Goal: Task Accomplishment & Management: Complete application form

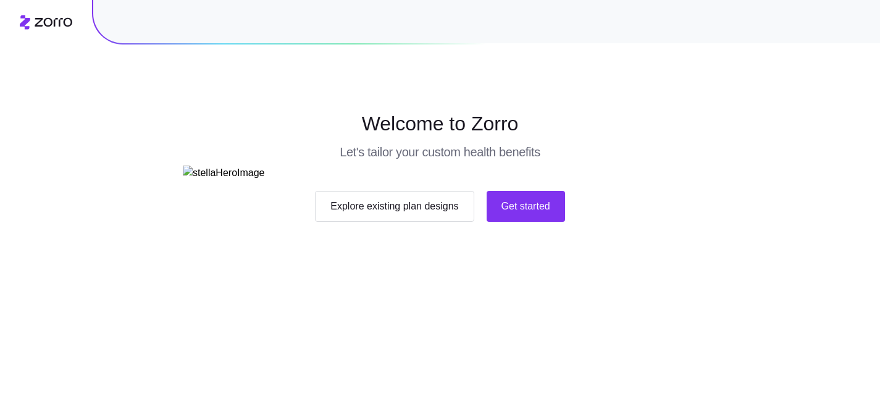
scroll to position [119, 0]
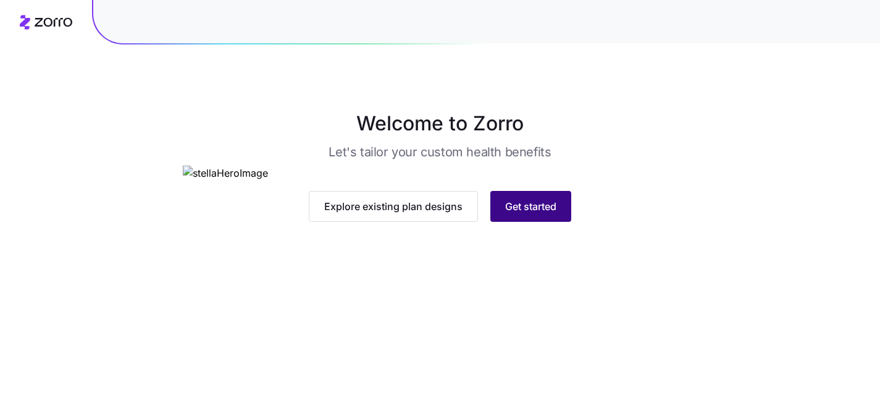
click at [518, 214] on span "Get started" at bounding box center [530, 206] width 51 height 15
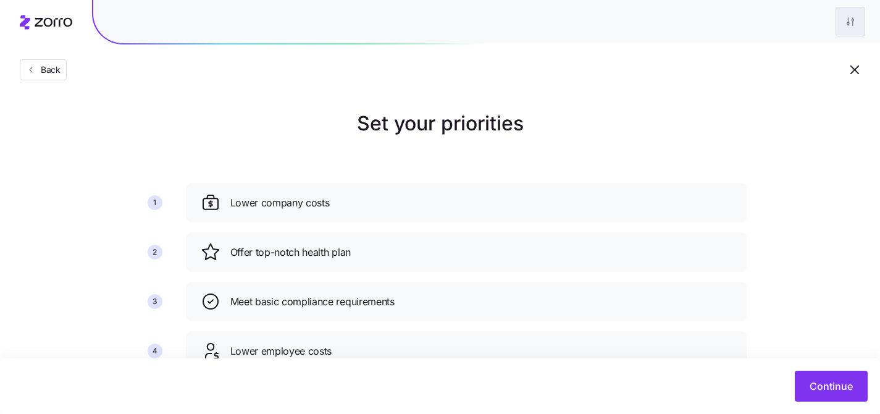
click at [849, 22] on html "Back Set your priorities 1 2 3 4 5 6 Lower company costs Offer top-notch health…" at bounding box center [440, 279] width 880 height 558
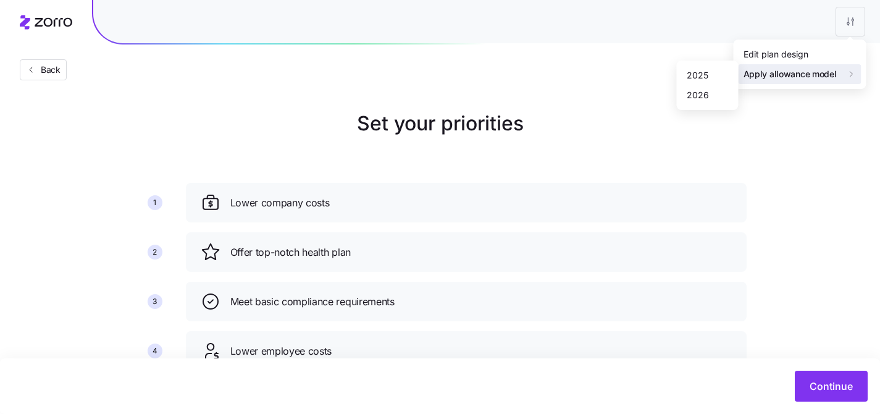
click at [572, 102] on html "Back Set your priorities 1 2 3 4 5 6 Lower company costs Offer top-notch health…" at bounding box center [440, 279] width 880 height 558
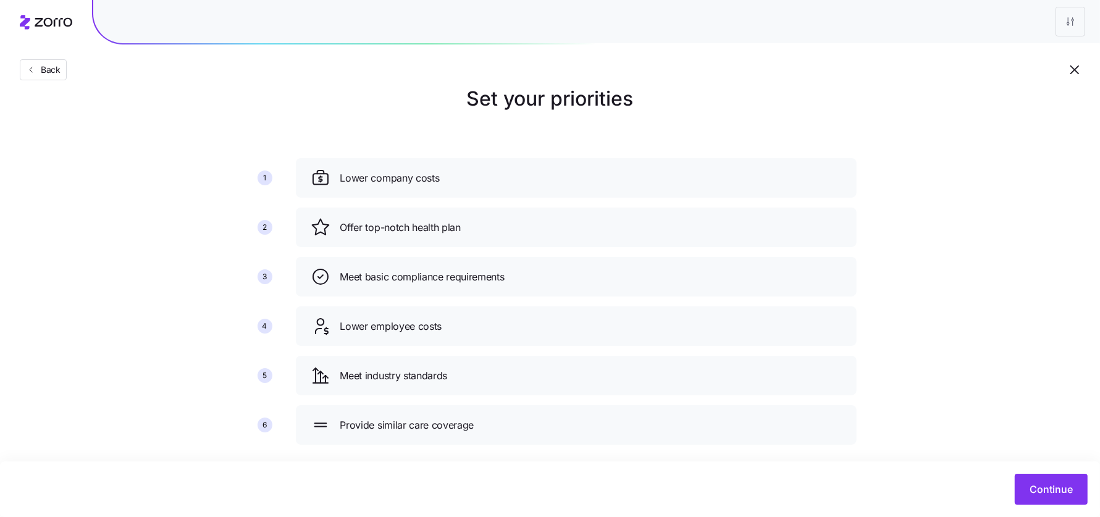
scroll to position [20, 0]
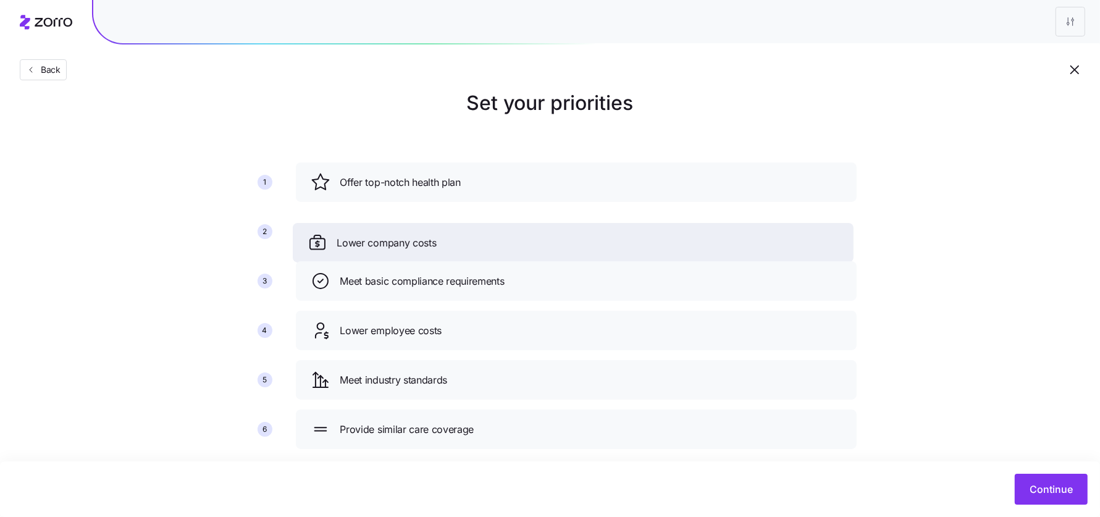
drag, startPoint x: 313, startPoint y: 193, endPoint x: 310, endPoint y: 253, distance: 60.0
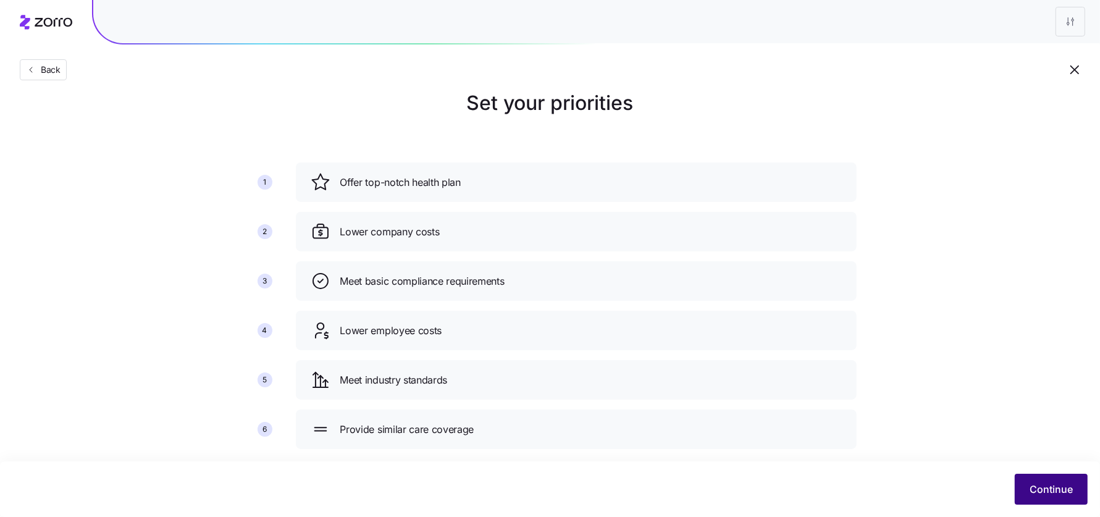
click at [880, 413] on button "Continue" at bounding box center [1051, 489] width 73 height 31
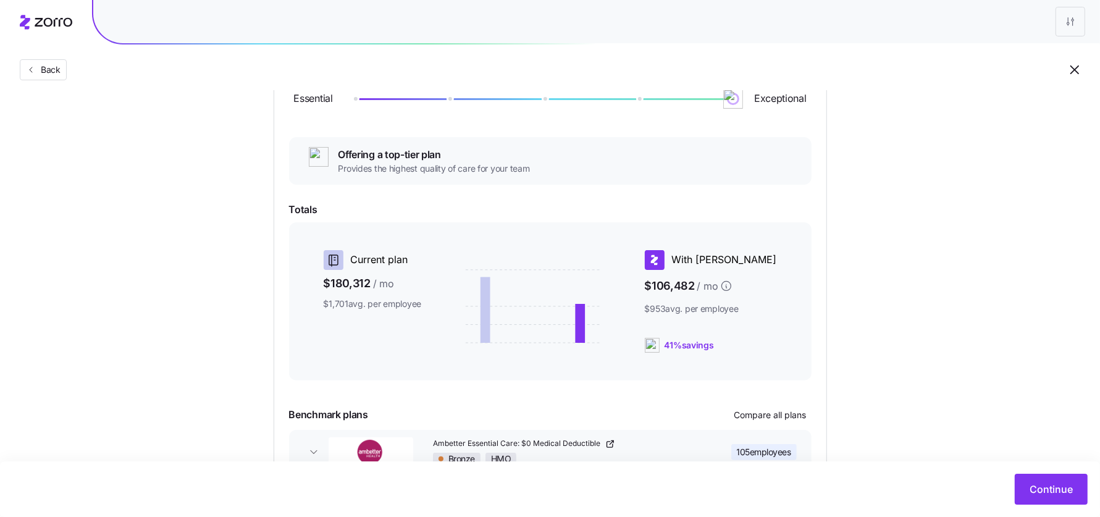
scroll to position [173, 0]
drag, startPoint x: 732, startPoint y: 98, endPoint x: 637, endPoint y: 102, distance: 95.2
click at [637, 102] on img at bounding box center [638, 96] width 21 height 21
drag, startPoint x: 637, startPoint y: 102, endPoint x: 579, endPoint y: 96, distance: 58.4
click at [579, 96] on div at bounding box center [543, 97] width 379 height 2
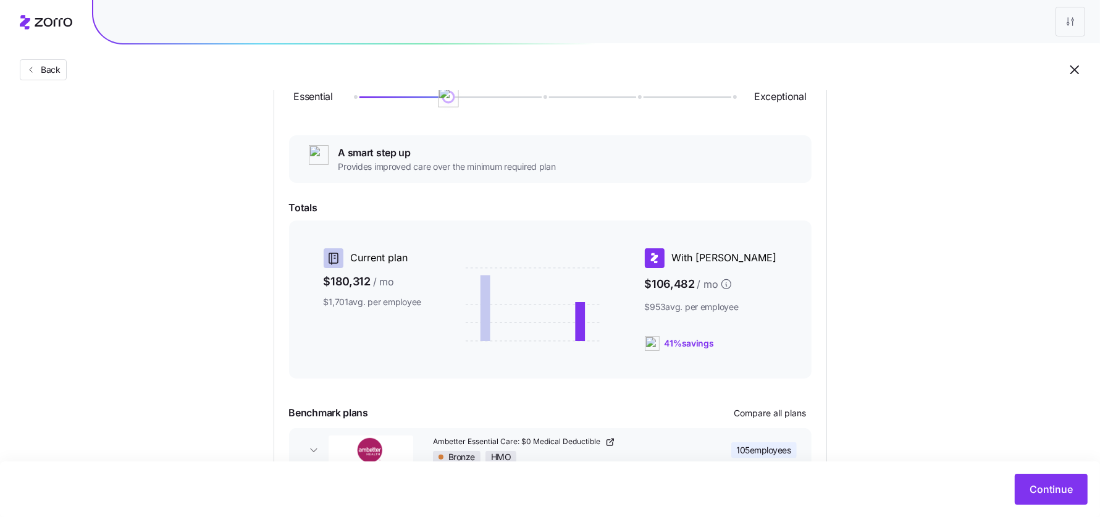
drag, startPoint x: 543, startPoint y: 96, endPoint x: 478, endPoint y: 98, distance: 64.9
click at [478, 98] on div at bounding box center [543, 96] width 379 height 7
click at [460, 100] on div at bounding box center [543, 96] width 379 height 7
drag, startPoint x: 453, startPoint y: 101, endPoint x: 552, endPoint y: 98, distance: 99.5
click at [552, 98] on img at bounding box center [543, 96] width 21 height 21
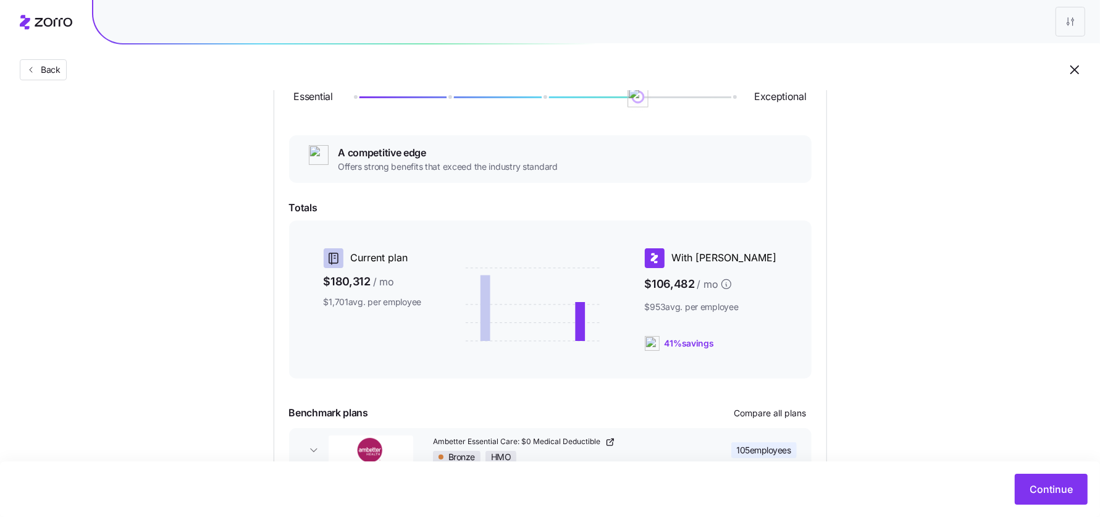
drag, startPoint x: 552, startPoint y: 98, endPoint x: 599, endPoint y: 98, distance: 46.9
click at [599, 98] on div at bounding box center [543, 96] width 379 height 7
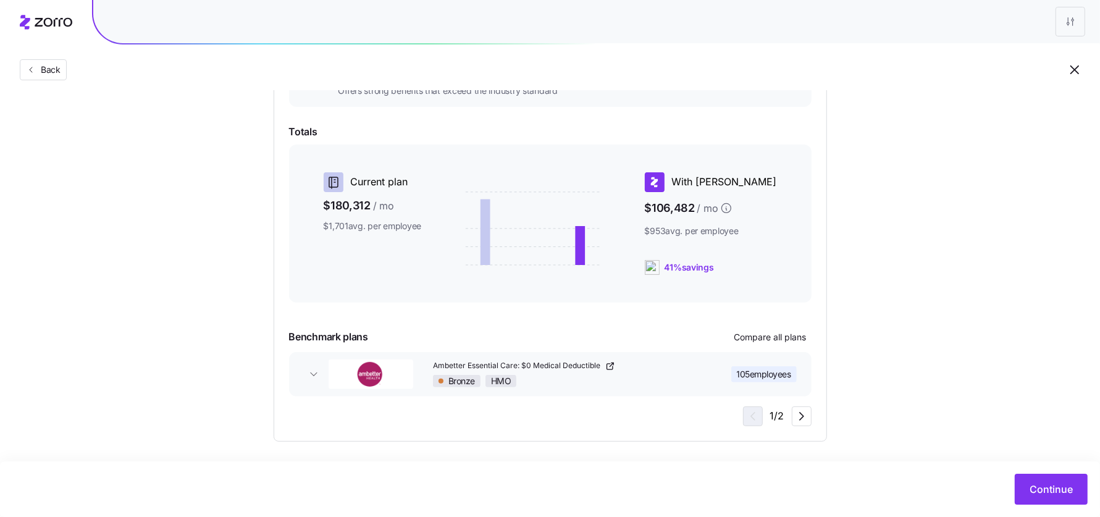
scroll to position [251, 0]
click at [799, 412] on icon "button" at bounding box center [801, 414] width 15 height 15
click at [755, 413] on icon "button" at bounding box center [751, 414] width 15 height 15
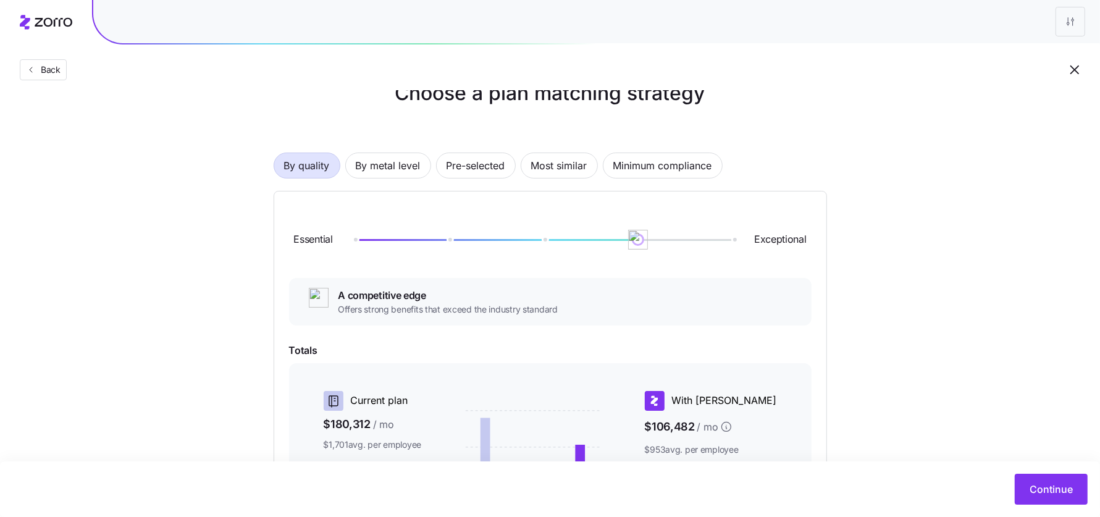
scroll to position [30, 0]
click at [408, 151] on div "By quality By metal level Pre-selected Most similar Minimum compliance Essentia…" at bounding box center [550, 387] width 553 height 547
click at [409, 170] on span "By metal level" at bounding box center [388, 166] width 65 height 25
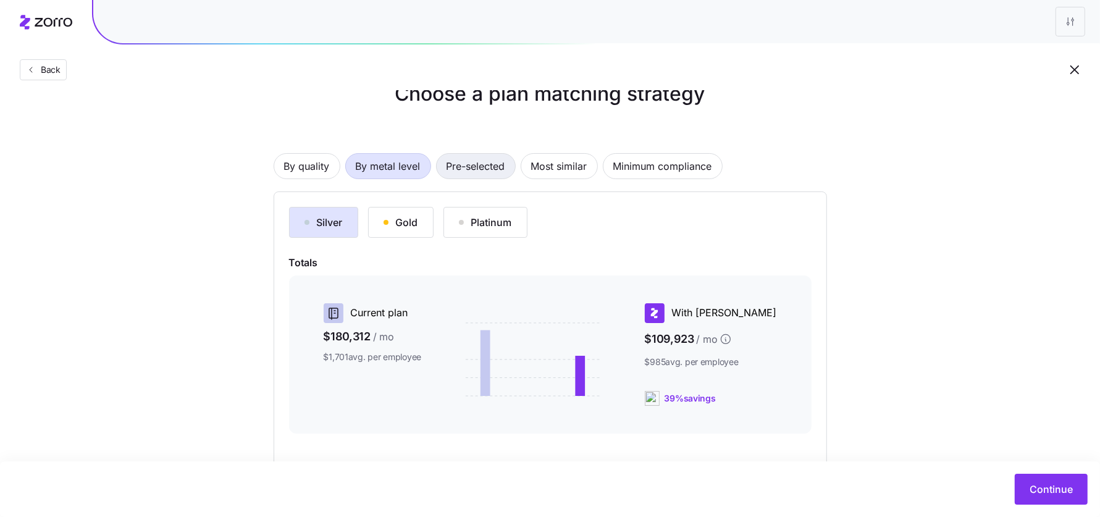
click at [479, 172] on span "Pre-selected" at bounding box center [476, 166] width 59 height 25
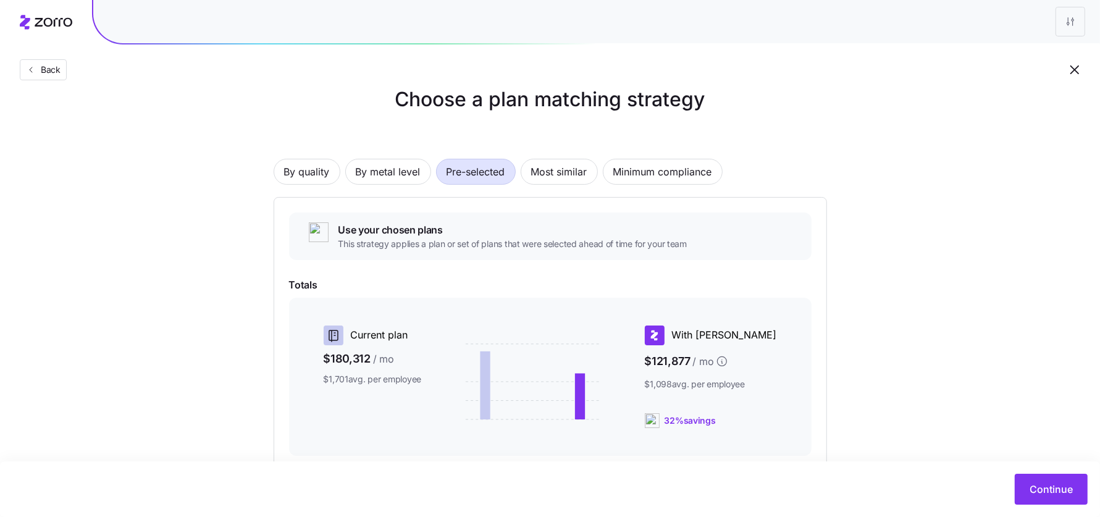
scroll to position [0, 0]
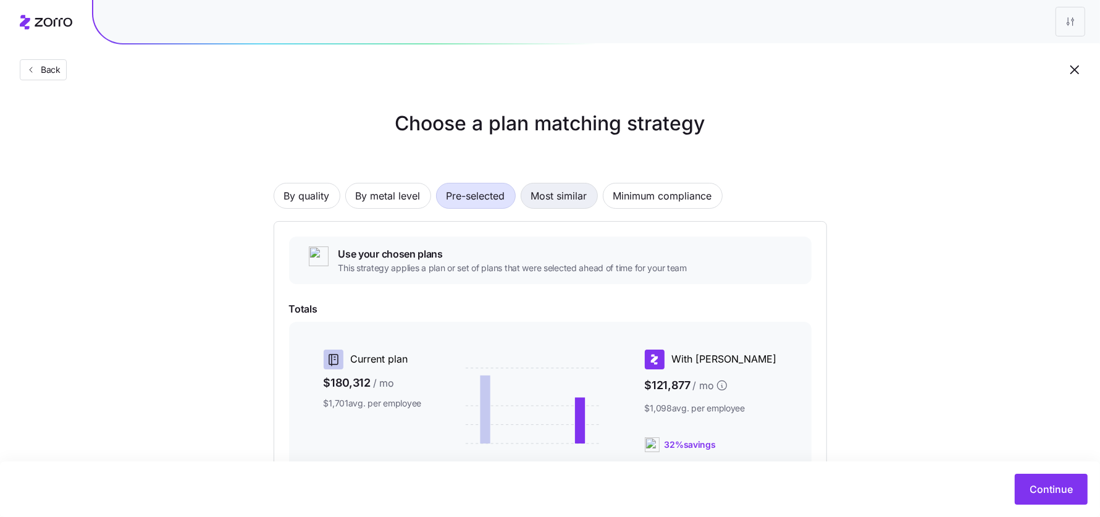
click at [563, 195] on span "Most similar" at bounding box center [559, 195] width 56 height 25
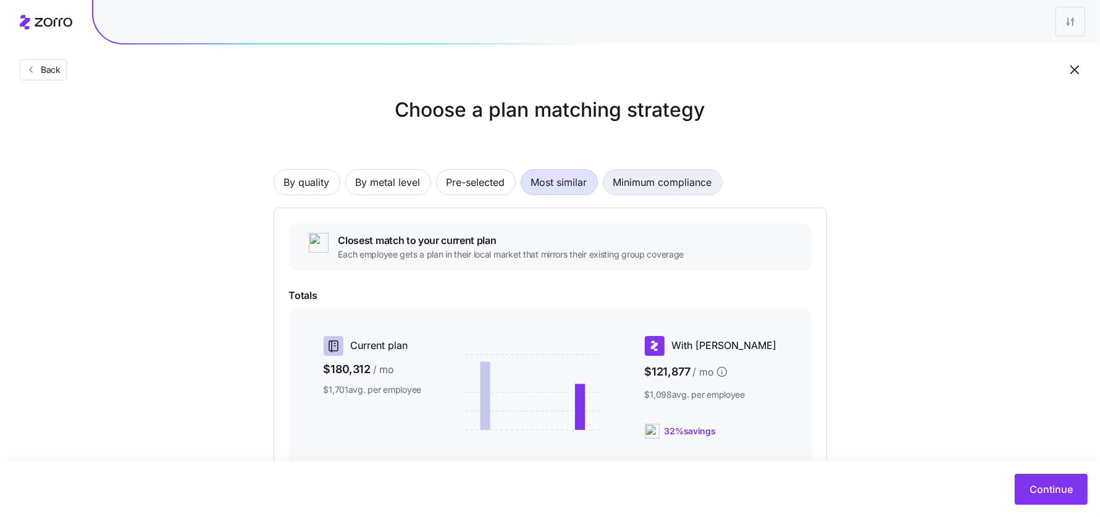
click at [644, 177] on span "Minimum compliance" at bounding box center [662, 182] width 99 height 25
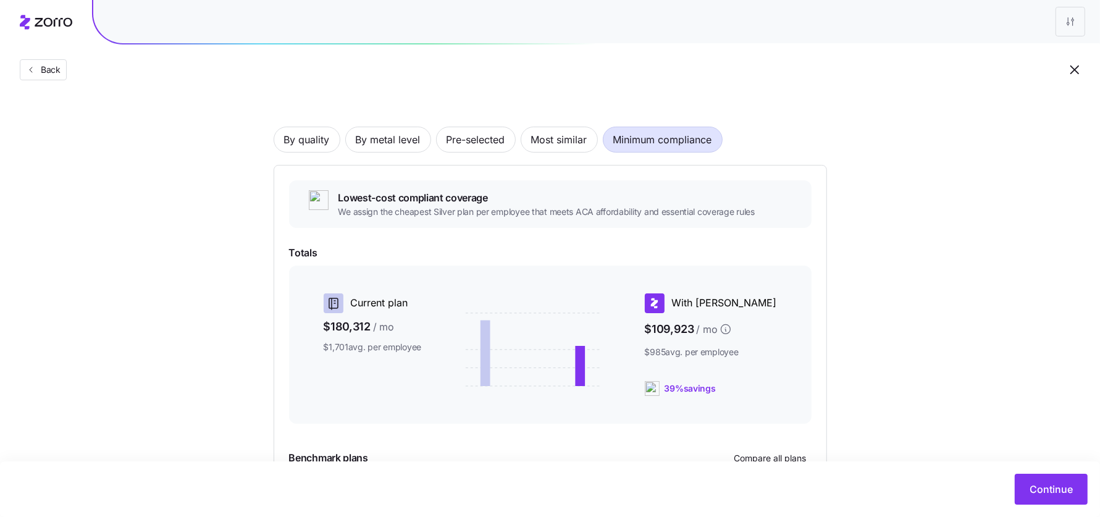
scroll to position [41, 0]
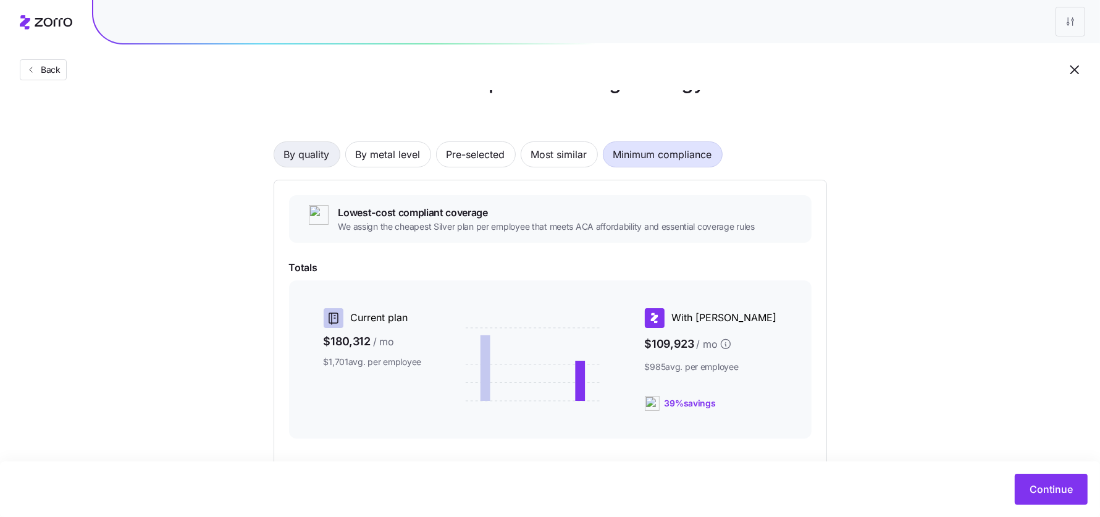
click at [328, 158] on span "By quality" at bounding box center [307, 154] width 46 height 25
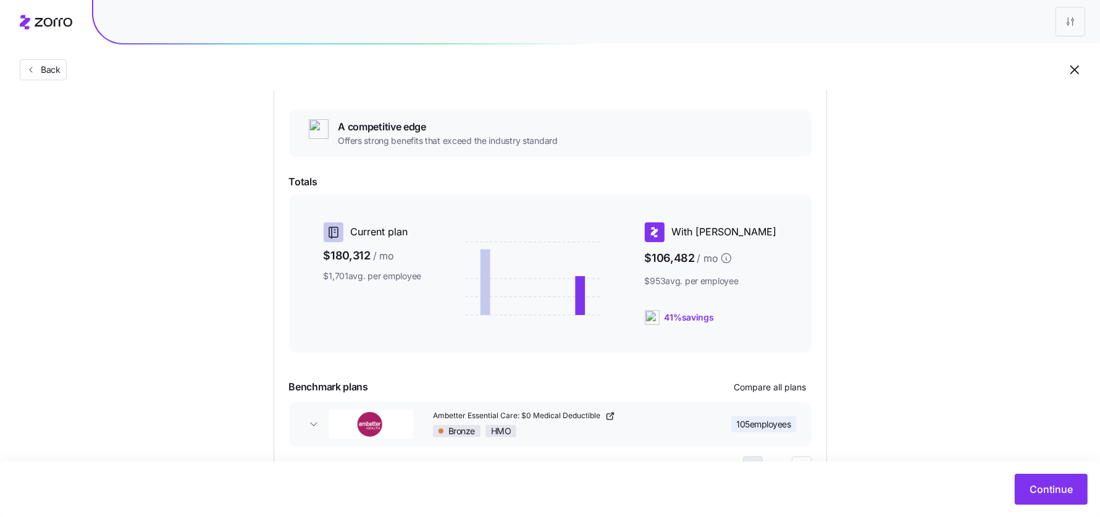
scroll to position [219, 0]
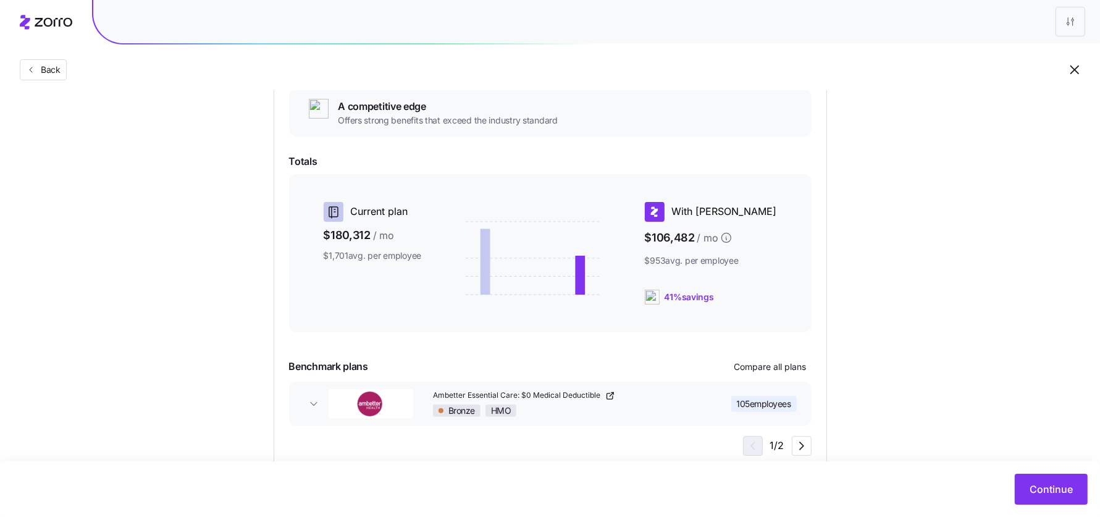
click at [880, 413] on div "Continue" at bounding box center [550, 489] width 1100 height 56
click at [880, 413] on span "Continue" at bounding box center [1051, 489] width 43 height 15
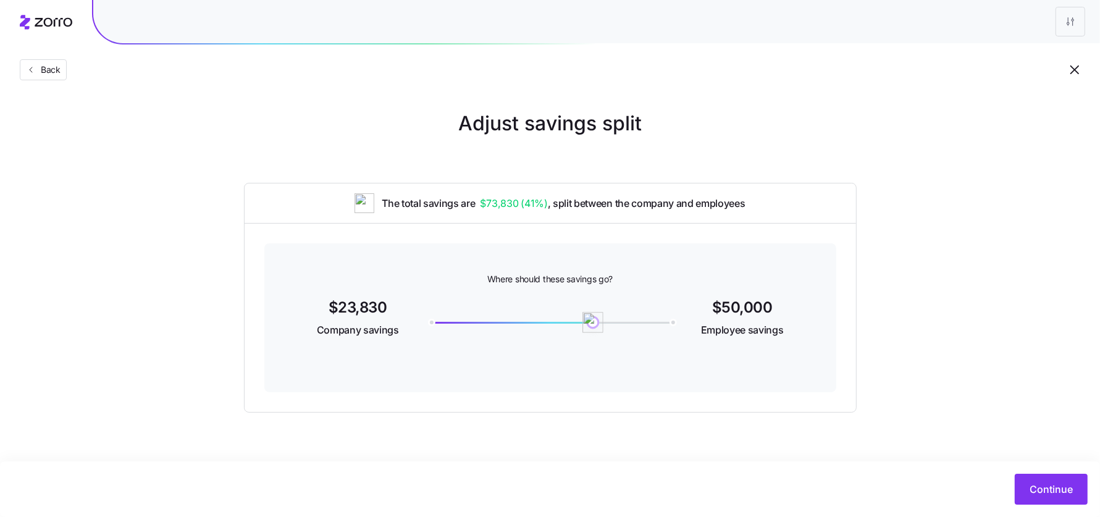
drag, startPoint x: 669, startPoint y: 326, endPoint x: 593, endPoint y: 320, distance: 76.2
click at [593, 320] on img at bounding box center [592, 322] width 21 height 21
drag, startPoint x: 593, startPoint y: 323, endPoint x: 545, endPoint y: 319, distance: 47.7
click at [545, 319] on img at bounding box center [546, 322] width 21 height 21
drag, startPoint x: 540, startPoint y: 325, endPoint x: 549, endPoint y: 322, distance: 9.2
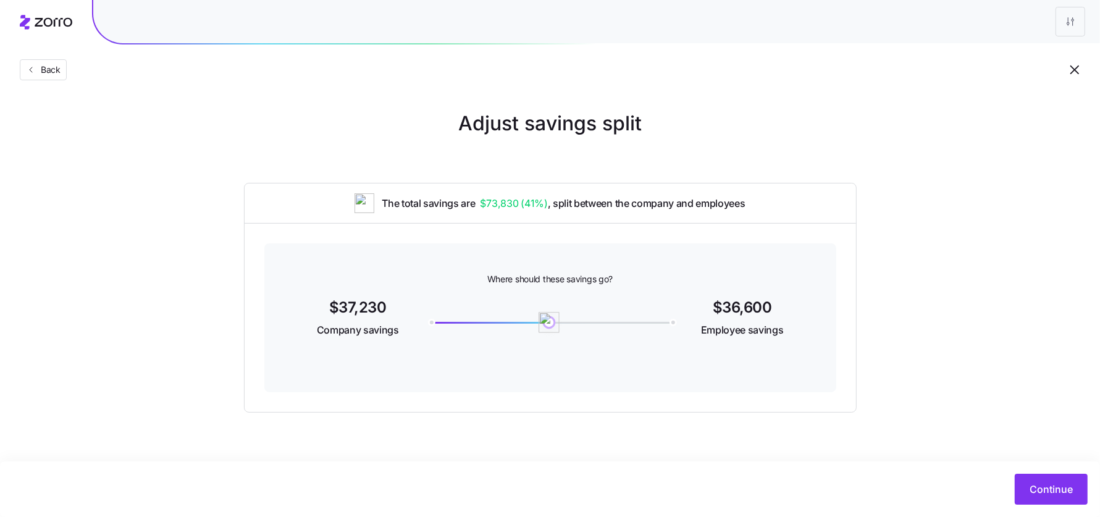
click at [549, 322] on img at bounding box center [549, 322] width 21 height 21
click at [552, 322] on img at bounding box center [552, 322] width 21 height 21
click at [880, 307] on div "Adjust savings split The total savings are $73,830 ( 41% ) , split between the …" at bounding box center [550, 261] width 1100 height 304
click at [880, 413] on button "Continue" at bounding box center [1051, 489] width 73 height 31
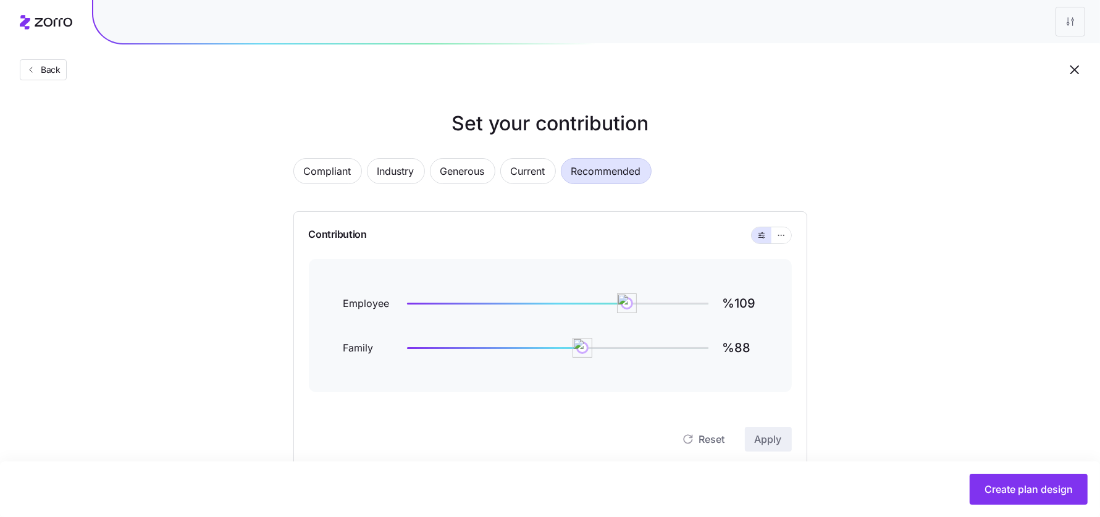
scroll to position [28, 0]
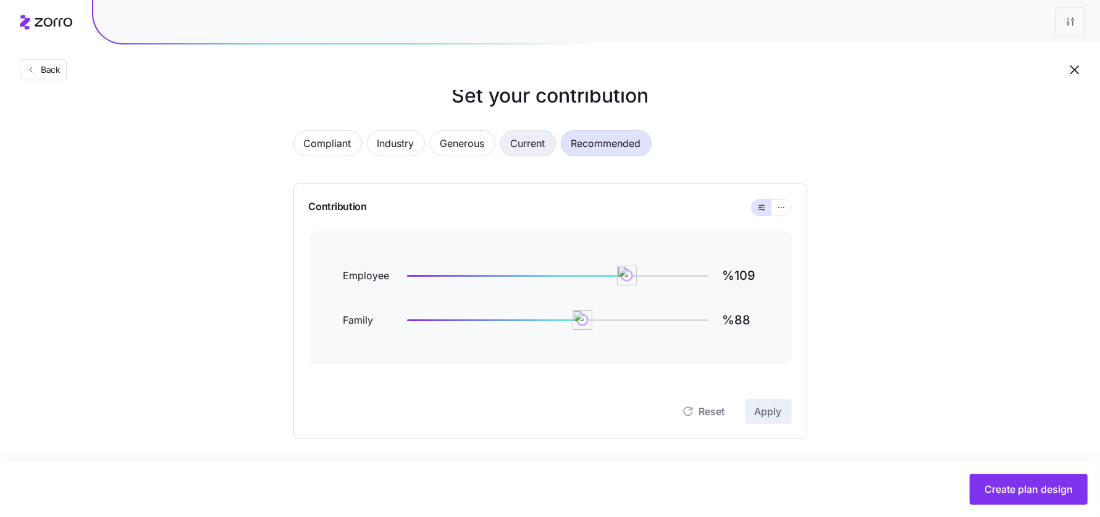
click at [523, 143] on span "Current" at bounding box center [528, 143] width 35 height 25
type input "%141"
type input "%19733"
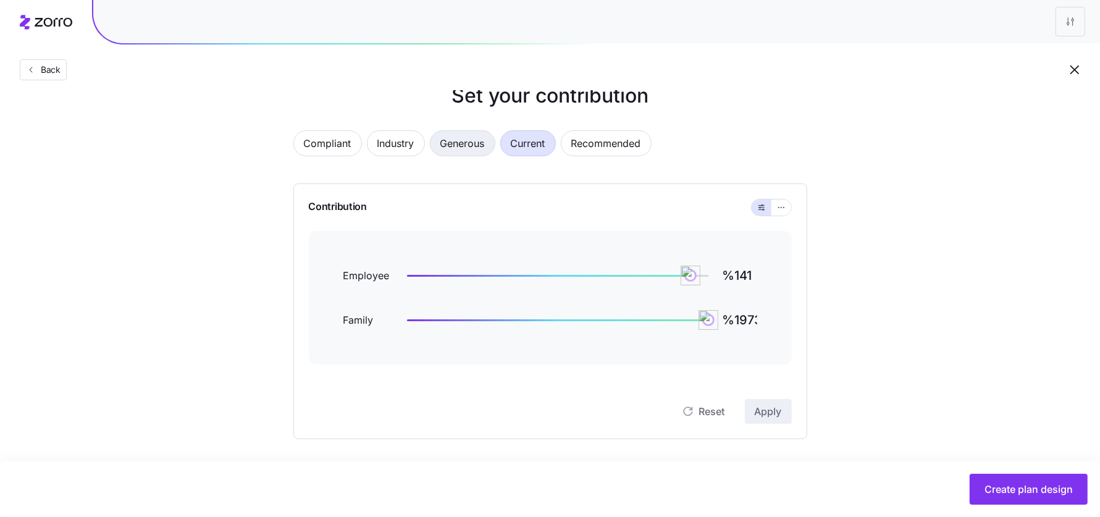
click at [461, 140] on span "Generous" at bounding box center [462, 143] width 44 height 25
type input "%97"
type input "%14319"
click at [402, 138] on span "Industry" at bounding box center [395, 143] width 37 height 25
type input "%78"
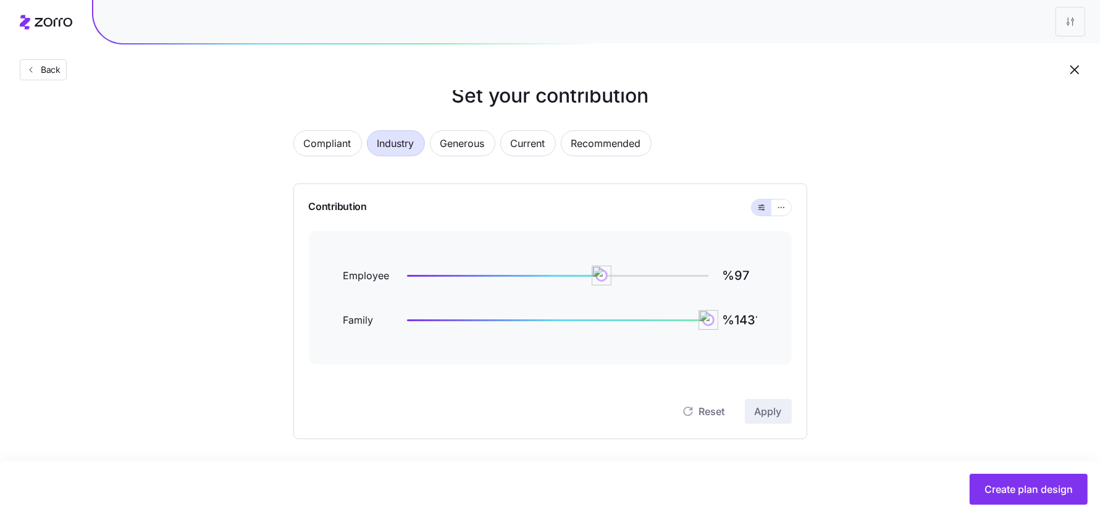
type input "%11932"
click at [343, 143] on span "Compliant" at bounding box center [328, 143] width 48 height 25
type input "%60"
type input "%0"
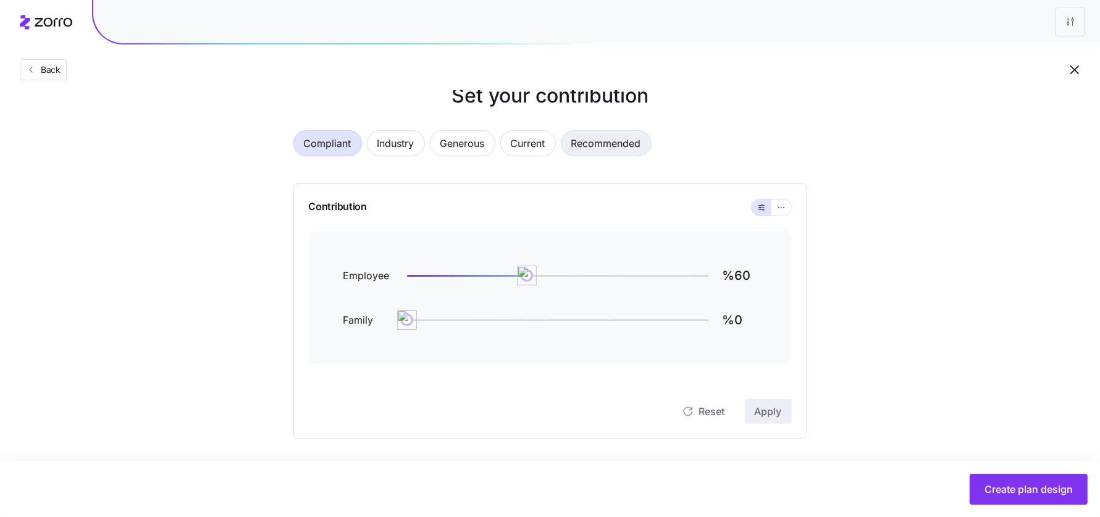
click at [575, 138] on span "Recommended" at bounding box center [606, 143] width 70 height 25
type input "%109"
type input "%88"
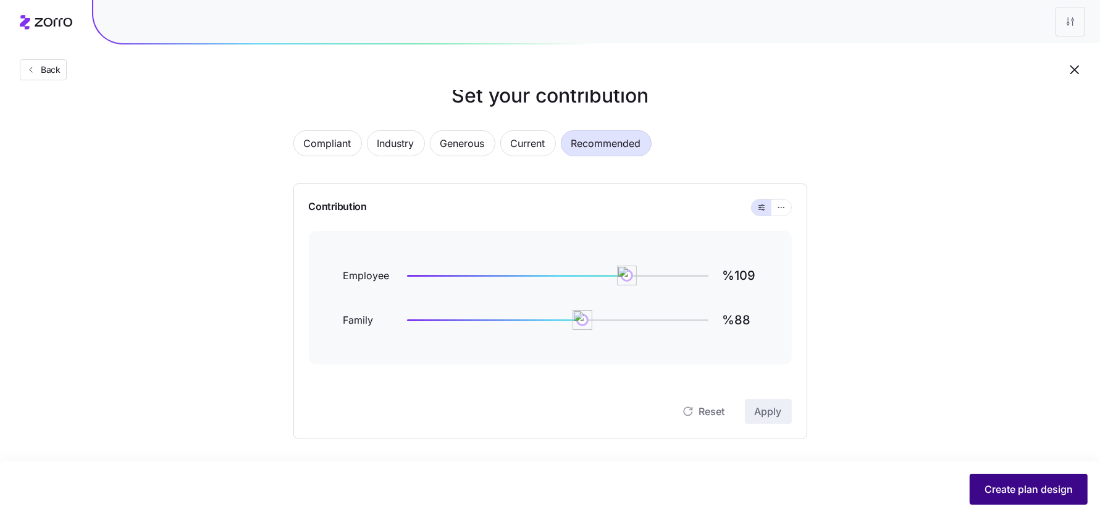
click at [880, 413] on span "Create plan design" at bounding box center [1029, 489] width 88 height 15
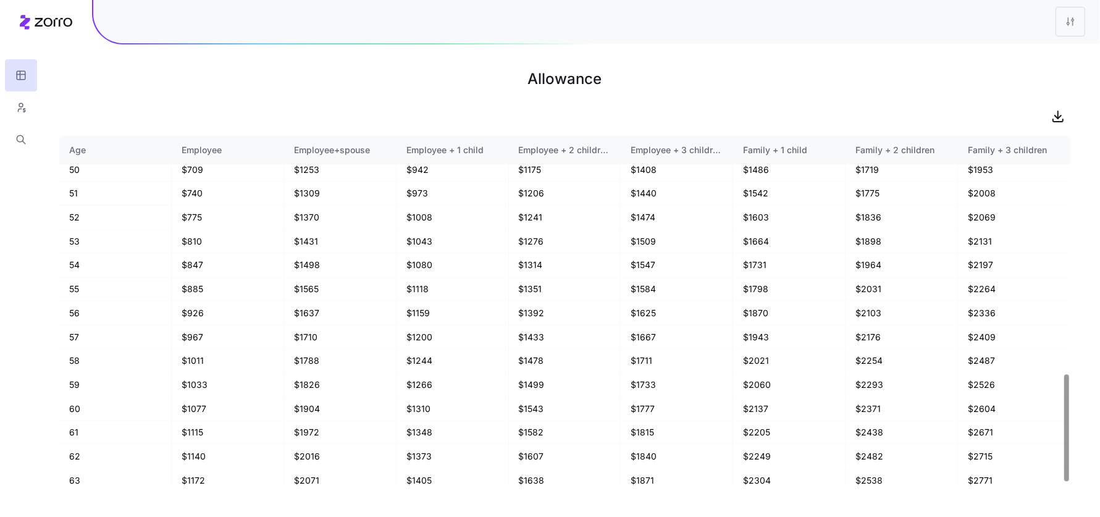
scroll to position [790, 0]
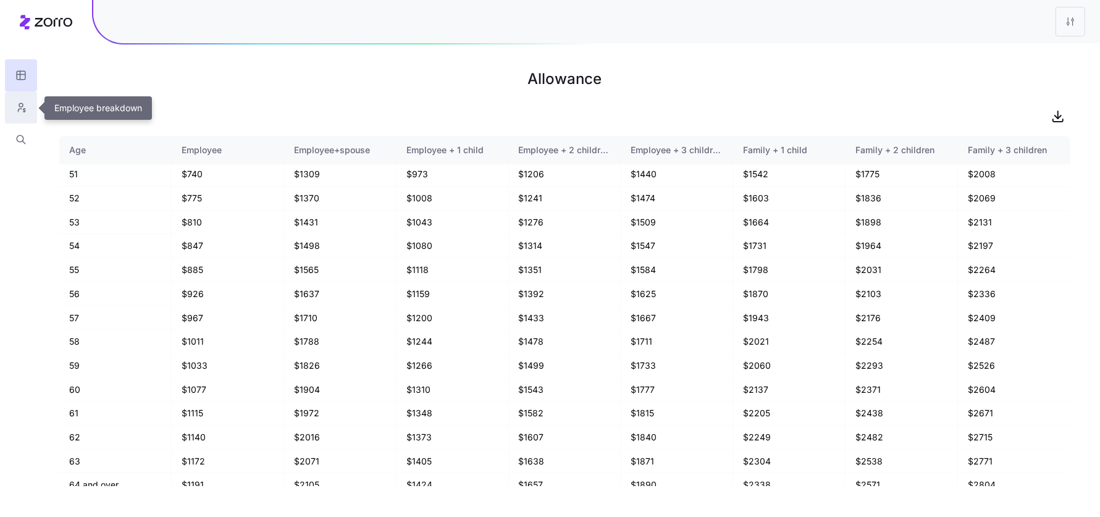
click at [25, 95] on button "button" at bounding box center [21, 107] width 32 height 32
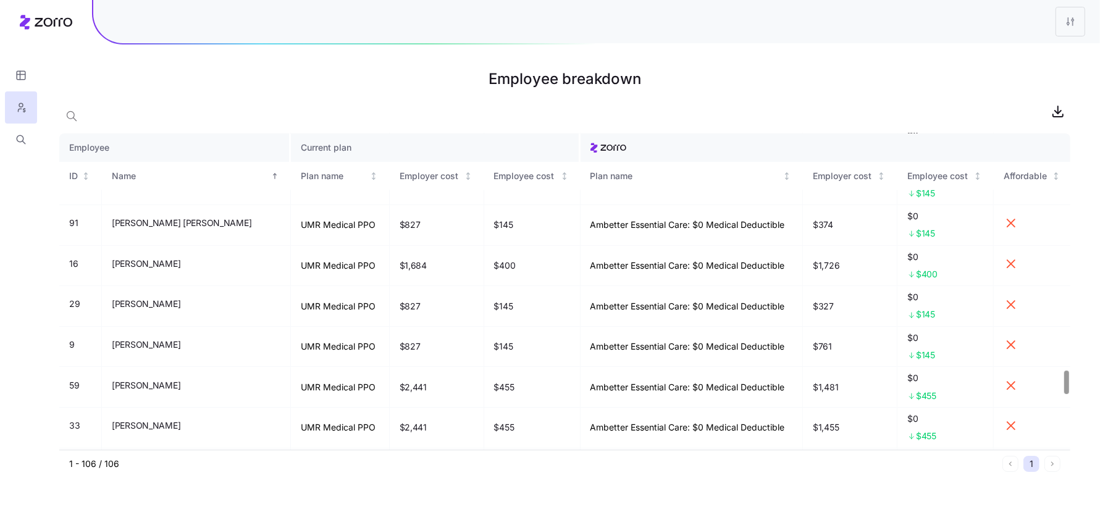
scroll to position [4011, 0]
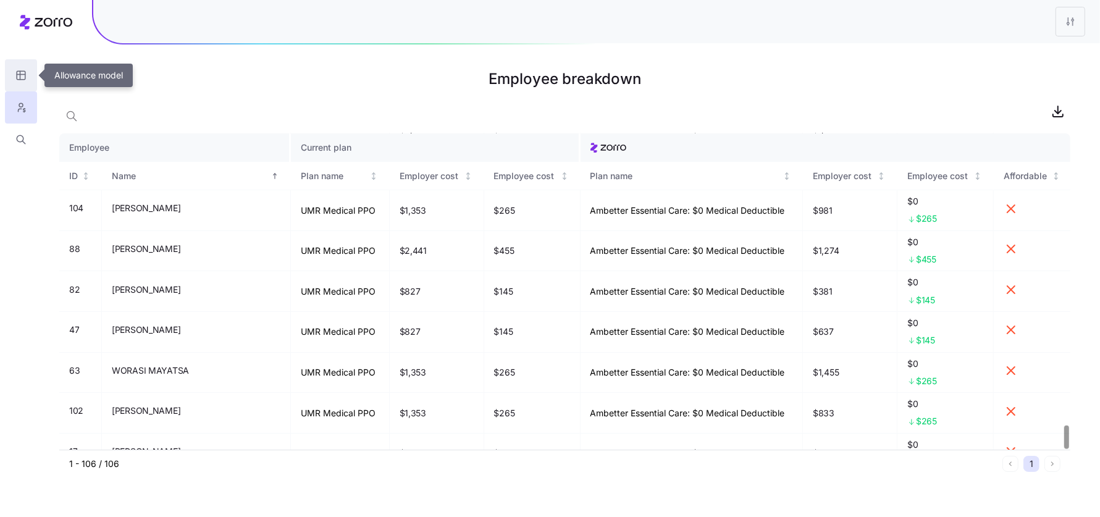
click at [18, 86] on button "button" at bounding box center [21, 75] width 32 height 32
